Goal: Information Seeking & Learning: Learn about a topic

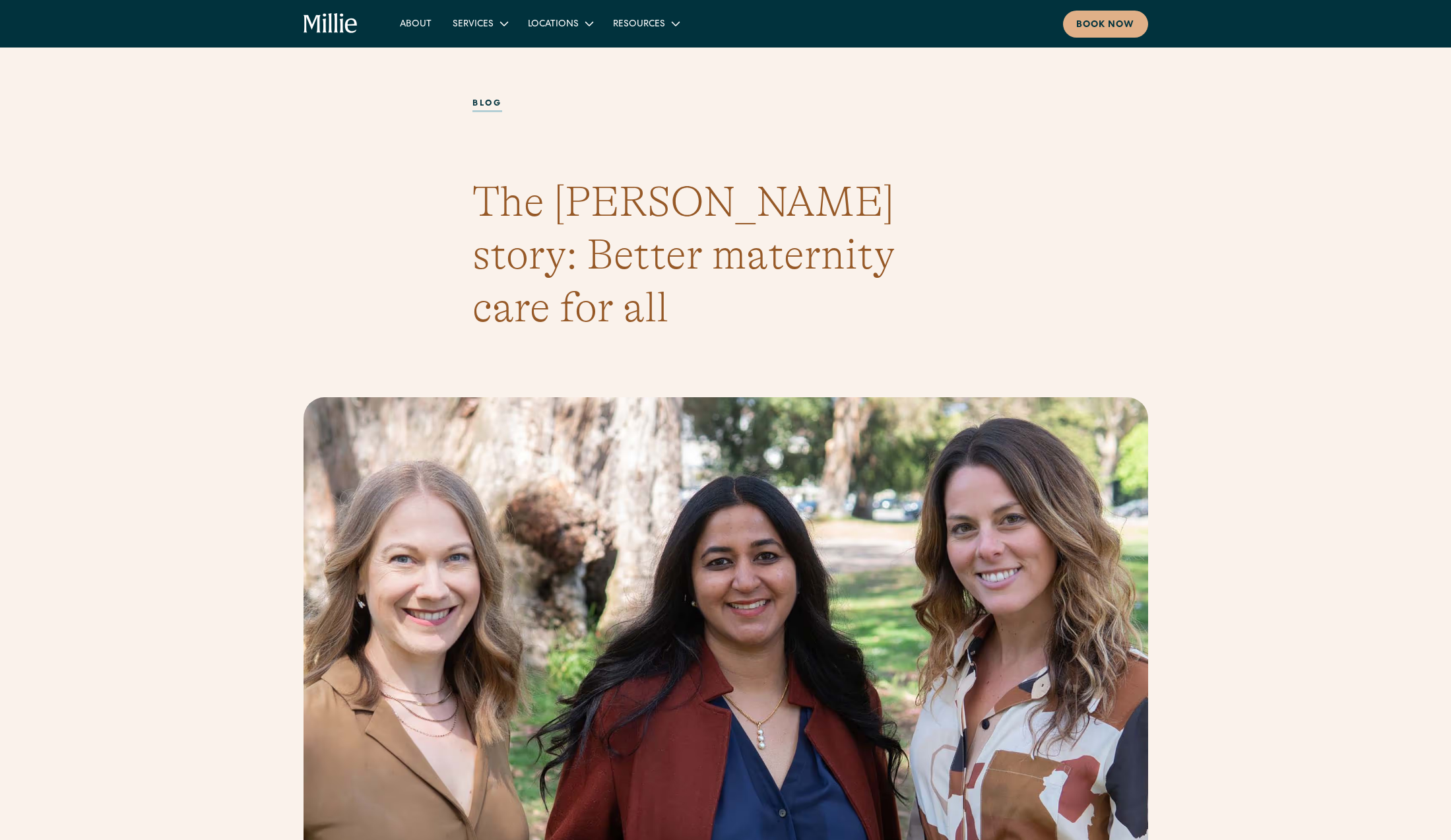
click at [272, 196] on section "blog The [PERSON_NAME] story: Better maternity care for all" at bounding box center [726, 216] width 1451 height 299
click at [321, 21] on icon "home" at bounding box center [330, 24] width 55 height 21
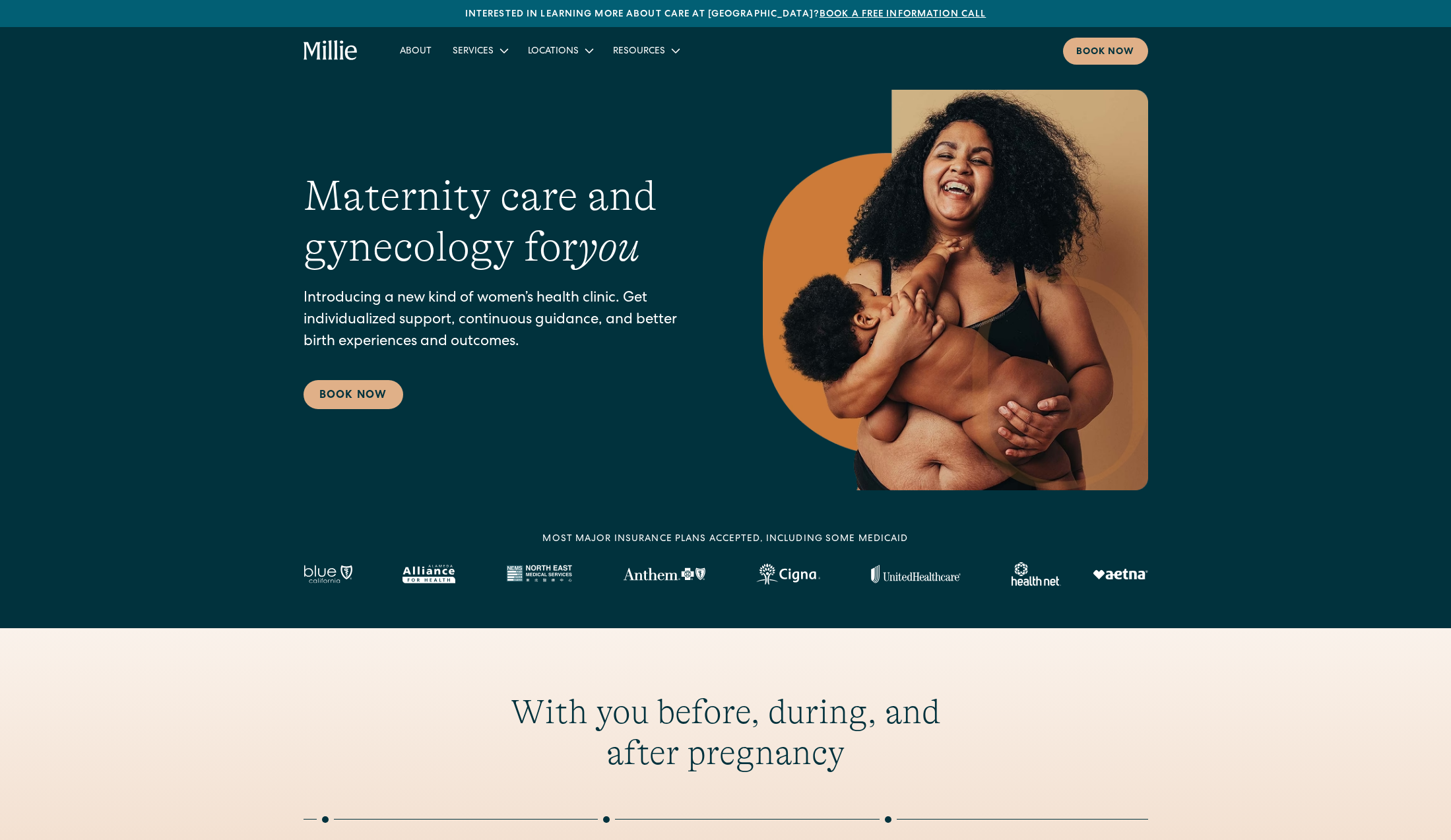
click at [225, 156] on div "Maternity care and gynecology for you Introducing a new kind of women’s health …" at bounding box center [726, 290] width 1451 height 400
